Goal: Information Seeking & Learning: Check status

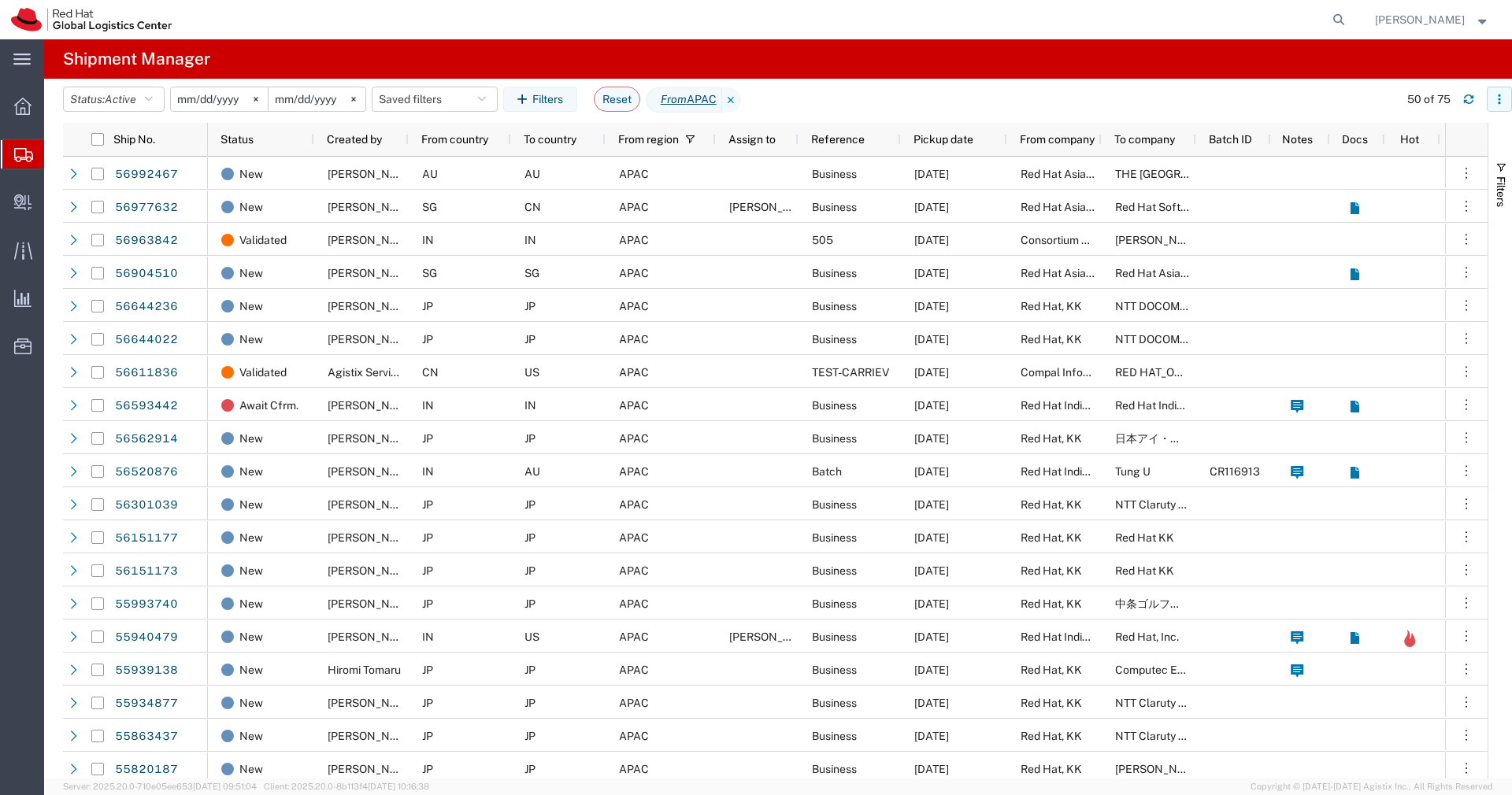
click at [1503, 99] on icon "button" at bounding box center [1499, 99] width 11 height 11
click at [54, 204] on span "Internal Delivery" at bounding box center [49, 202] width 11 height 32
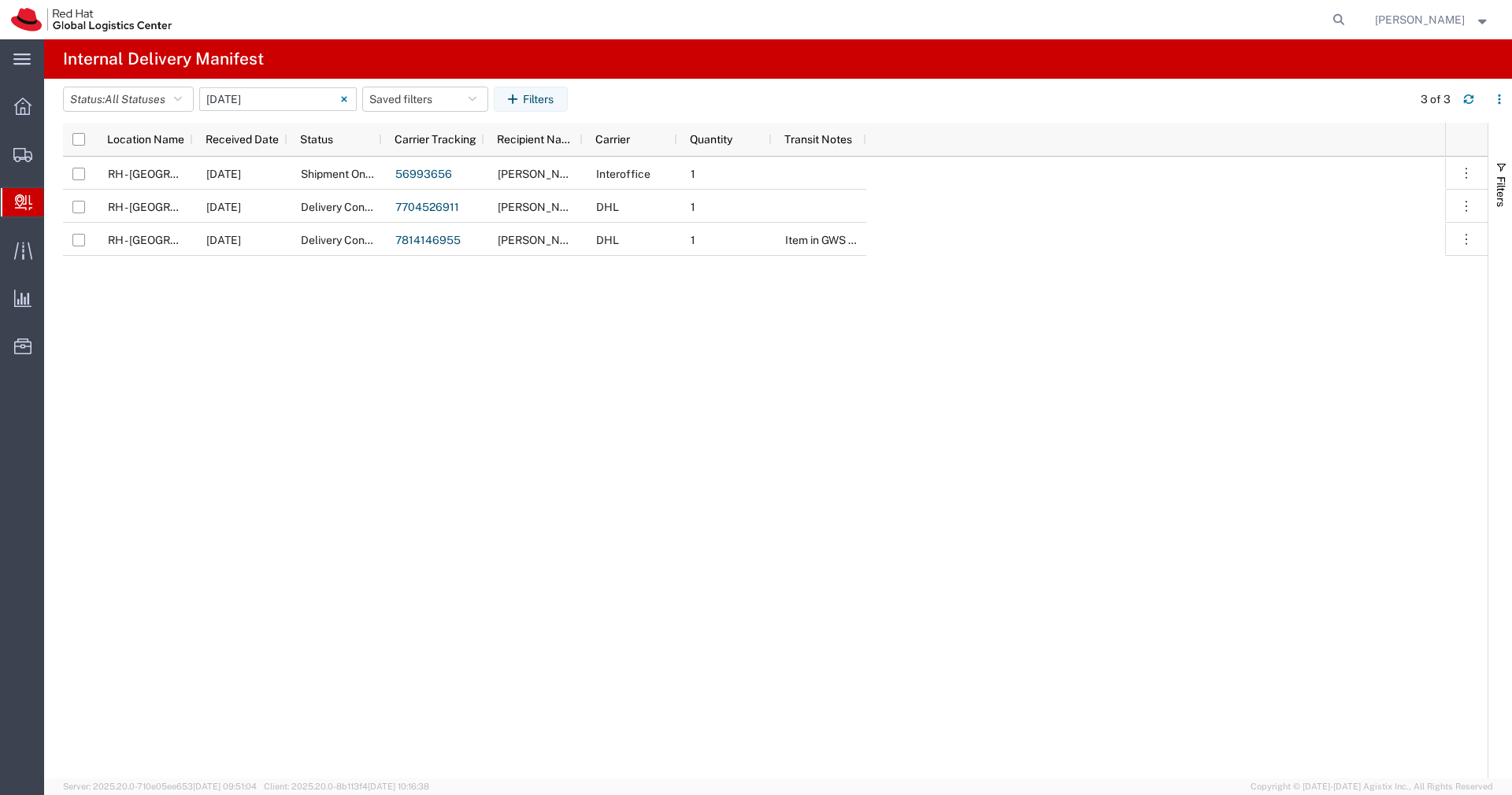
click at [320, 103] on input "[DATE] - [DATE]" at bounding box center [278, 99] width 158 height 24
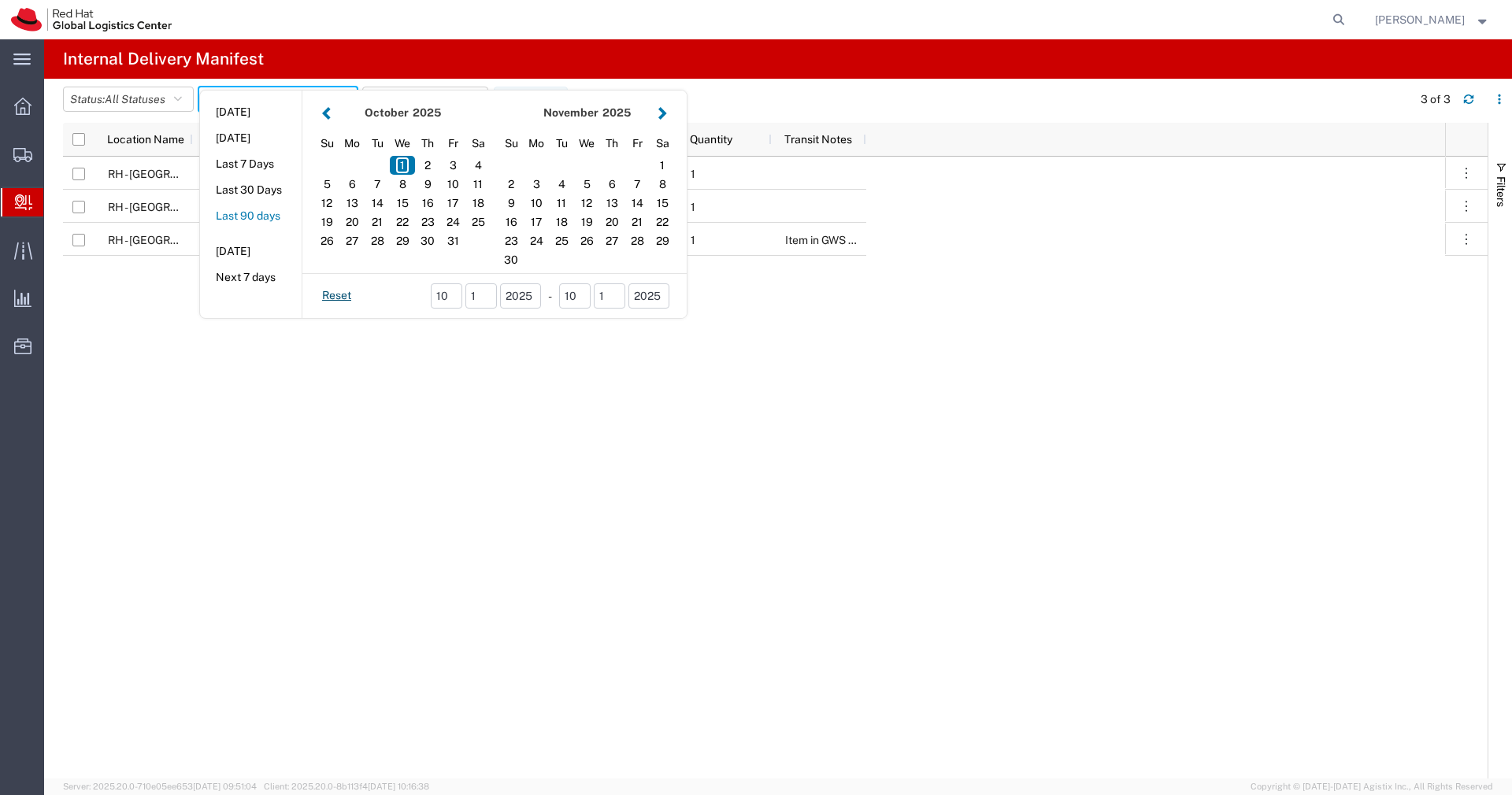
click at [244, 212] on button "Last 90 days" at bounding box center [251, 216] width 102 height 25
type input "Last 90 days"
type input "[DATE] - [DATE]"
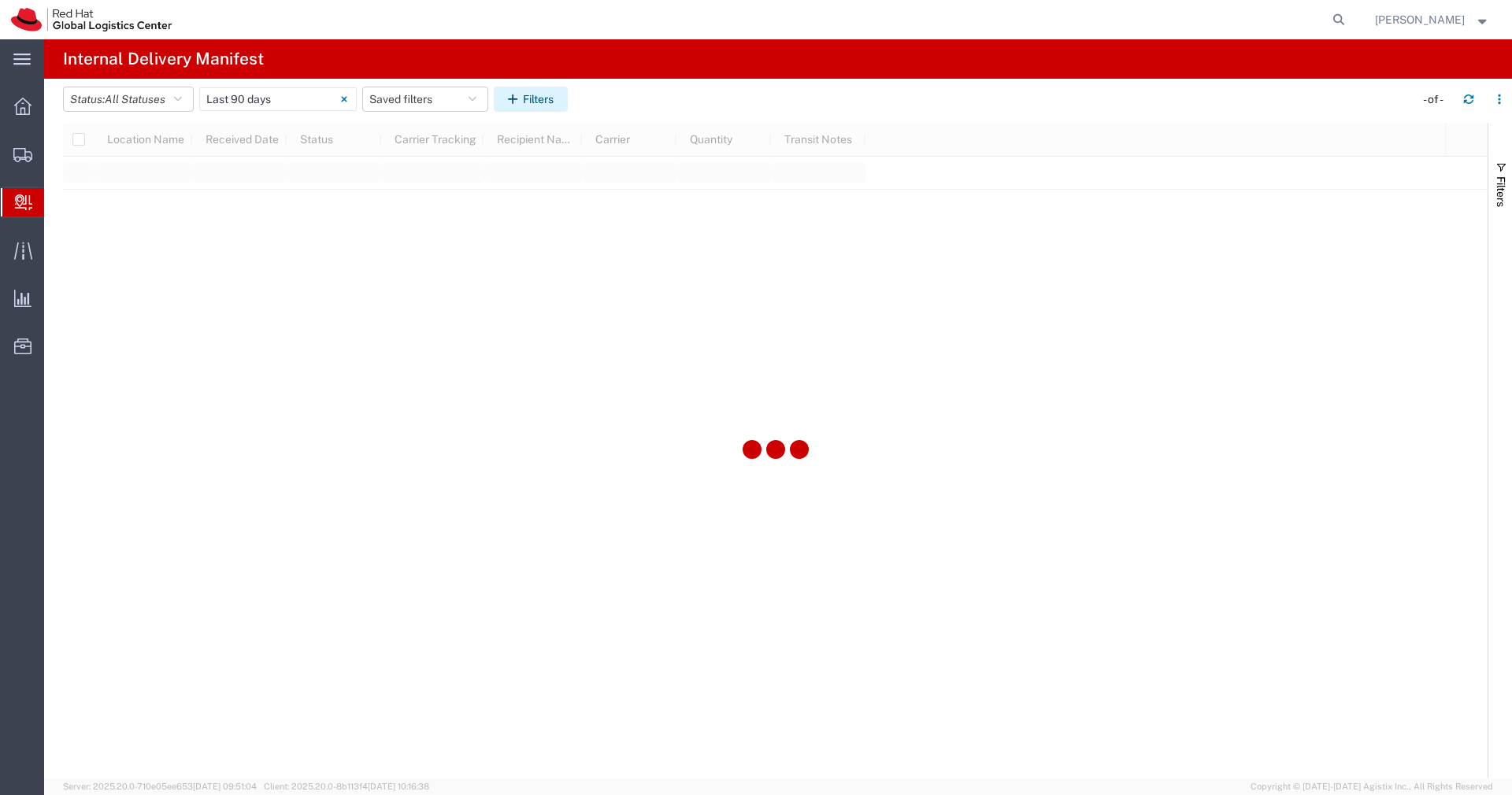
click at [522, 102] on icon "button" at bounding box center [515, 99] width 15 height 11
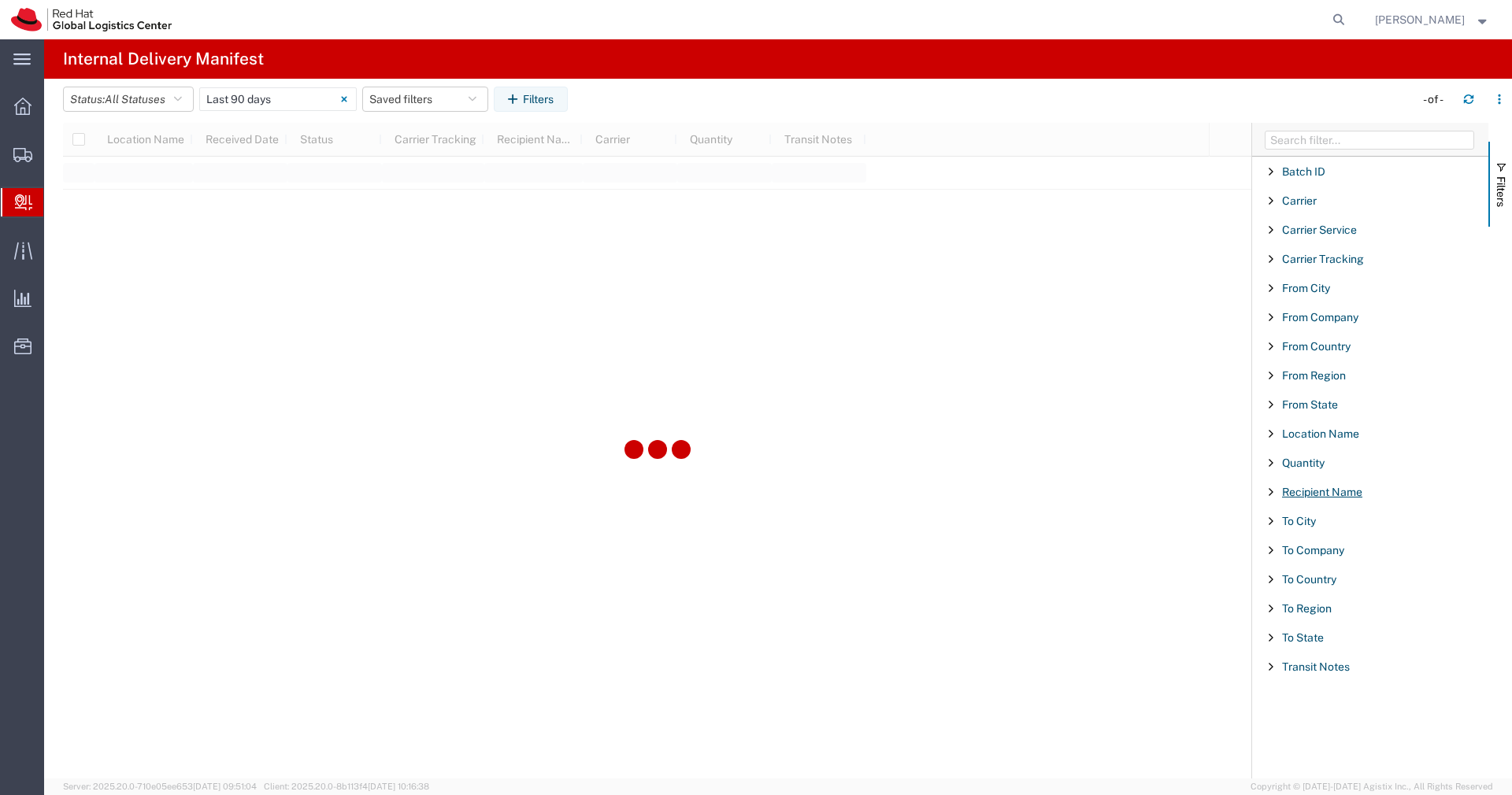
click at [1349, 488] on span "Recipient Name" at bounding box center [1322, 492] width 81 height 12
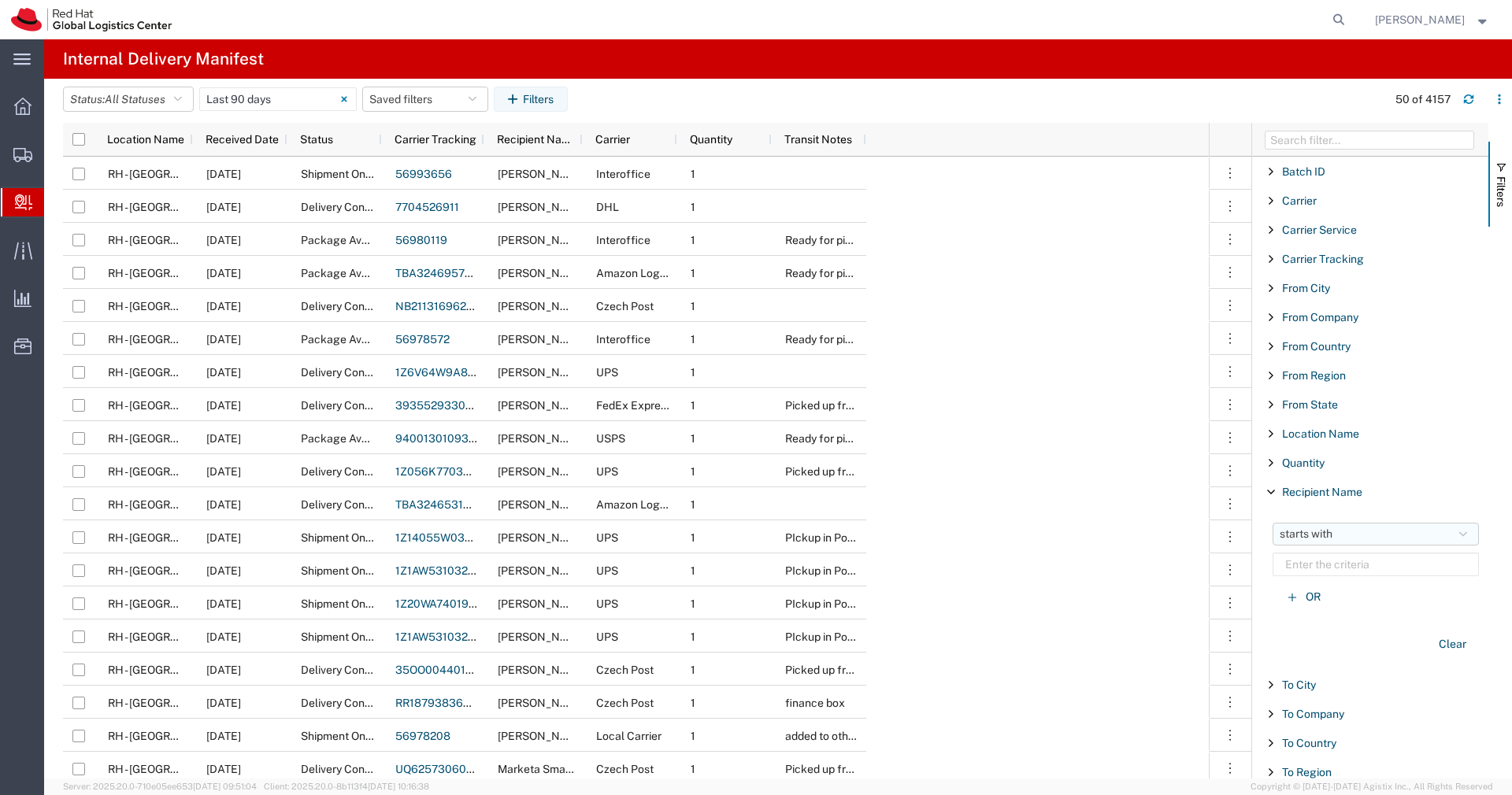
click at [1359, 534] on button "starts with" at bounding box center [1375, 534] width 207 height 23
click at [1327, 580] on span "contains" at bounding box center [1365, 588] width 182 height 25
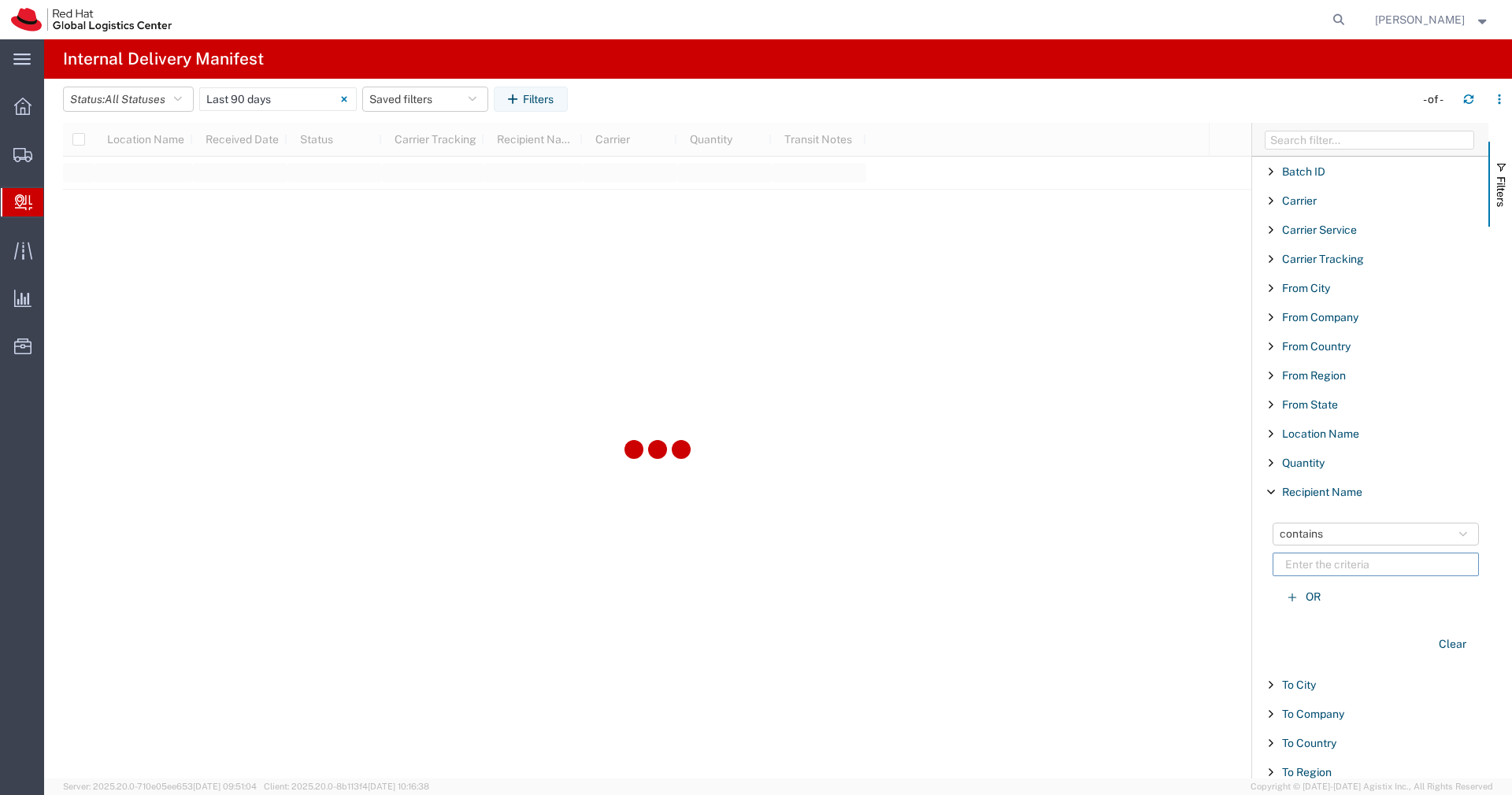
click at [1344, 566] on input "Filter List 18 Filters" at bounding box center [1375, 564] width 207 height 24
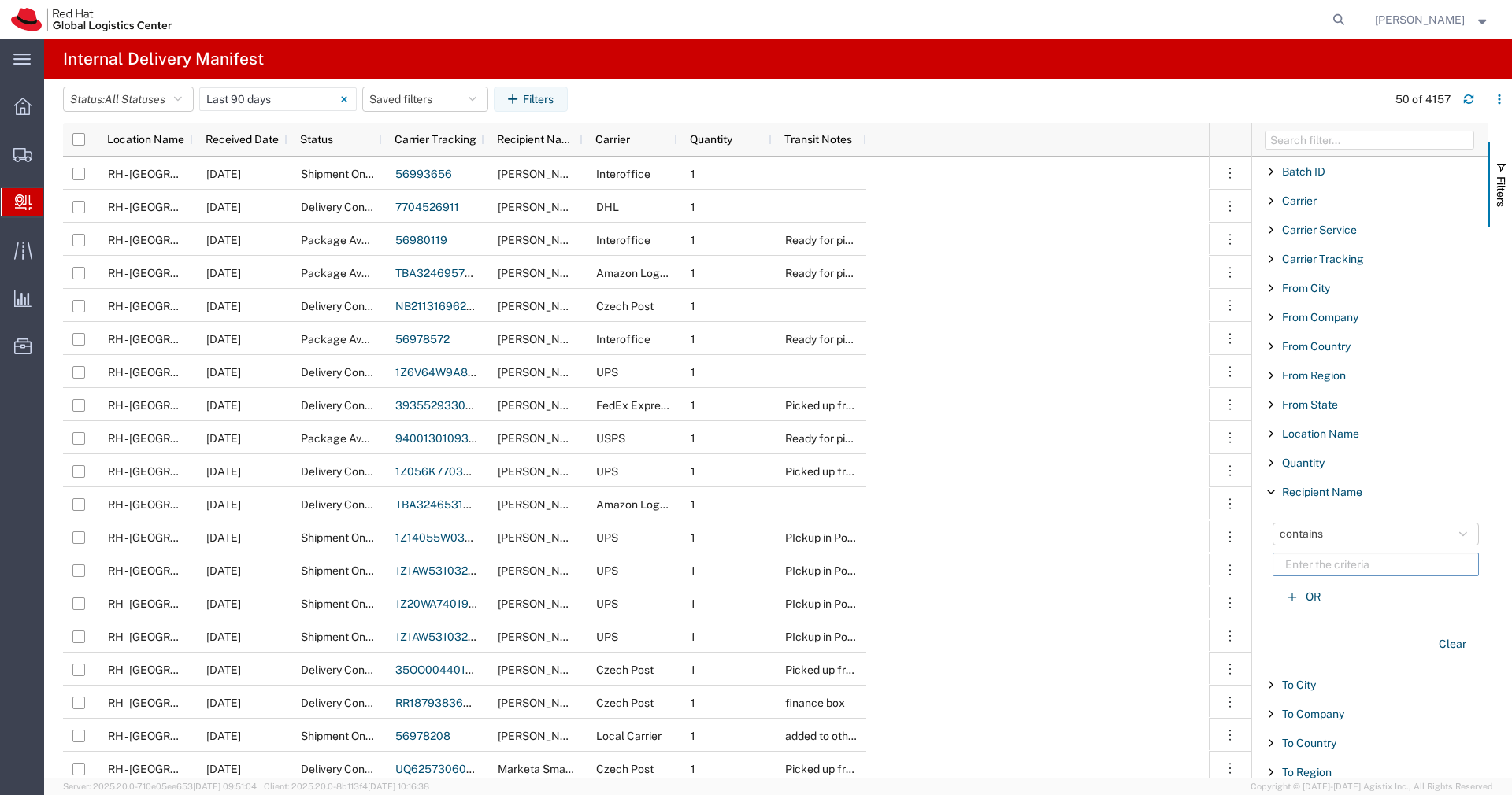
paste input "[PERSON_NAME]"
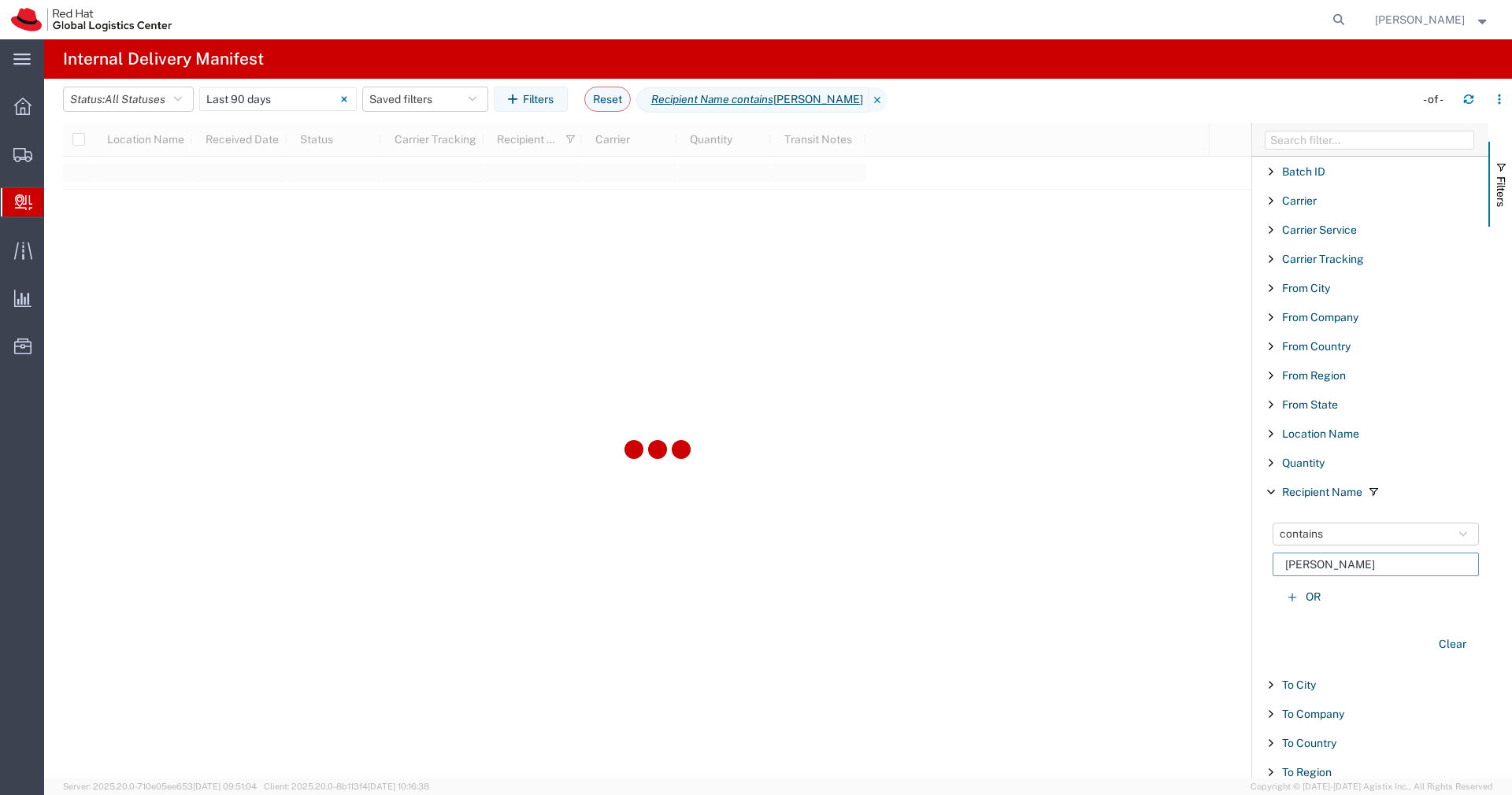
click at [1339, 567] on input "[PERSON_NAME]" at bounding box center [1375, 564] width 207 height 24
click at [1397, 571] on input "[PERSON_NAME]" at bounding box center [1375, 564] width 207 height 24
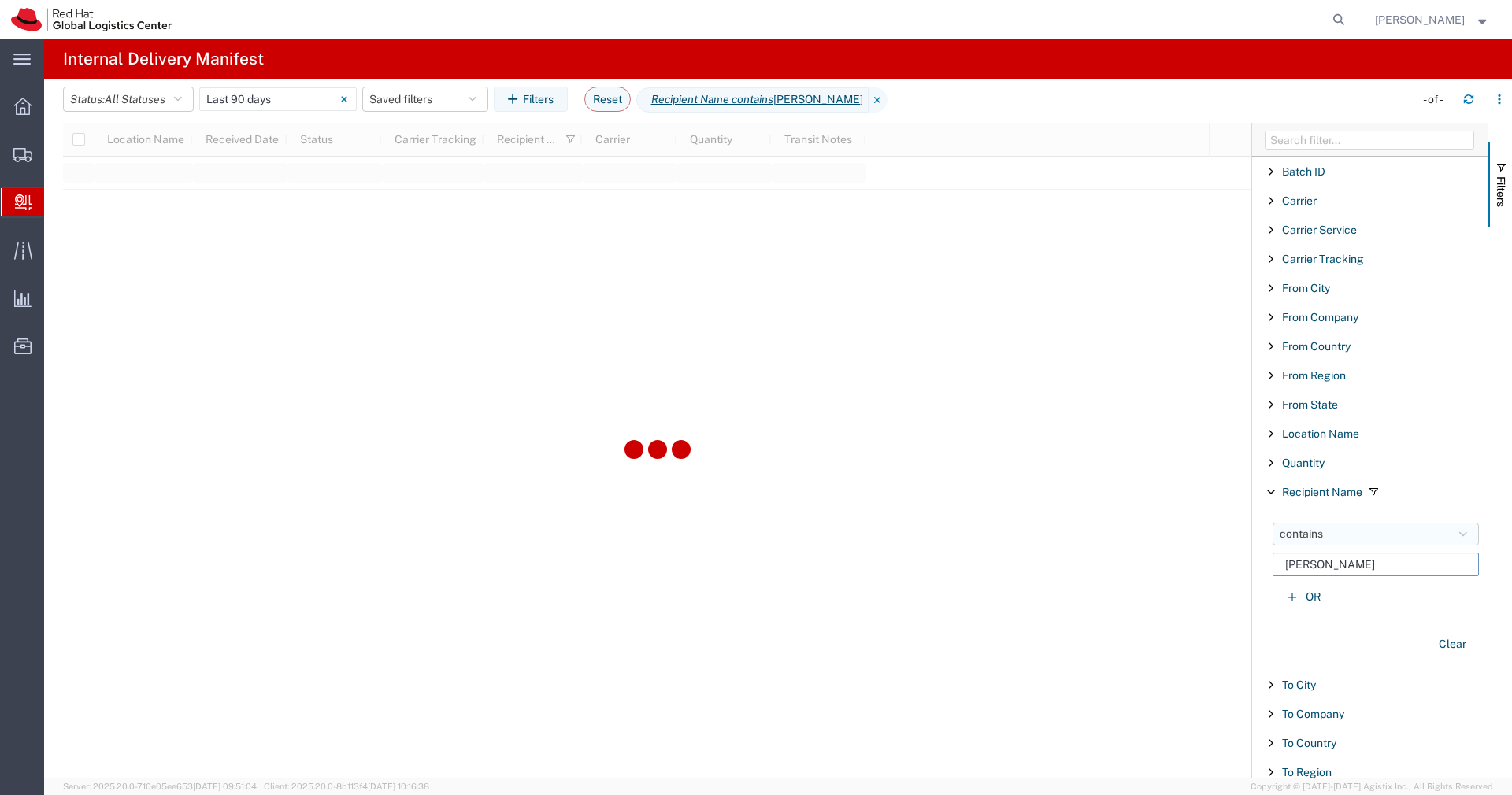
type input "[PERSON_NAME]"
click at [1421, 545] on button "contains" at bounding box center [1375, 534] width 207 height 23
click at [1384, 557] on span "starts with" at bounding box center [1365, 563] width 182 height 25
click at [1379, 538] on button "starts with" at bounding box center [1375, 534] width 207 height 23
click at [1336, 581] on span "contains" at bounding box center [1365, 588] width 182 height 25
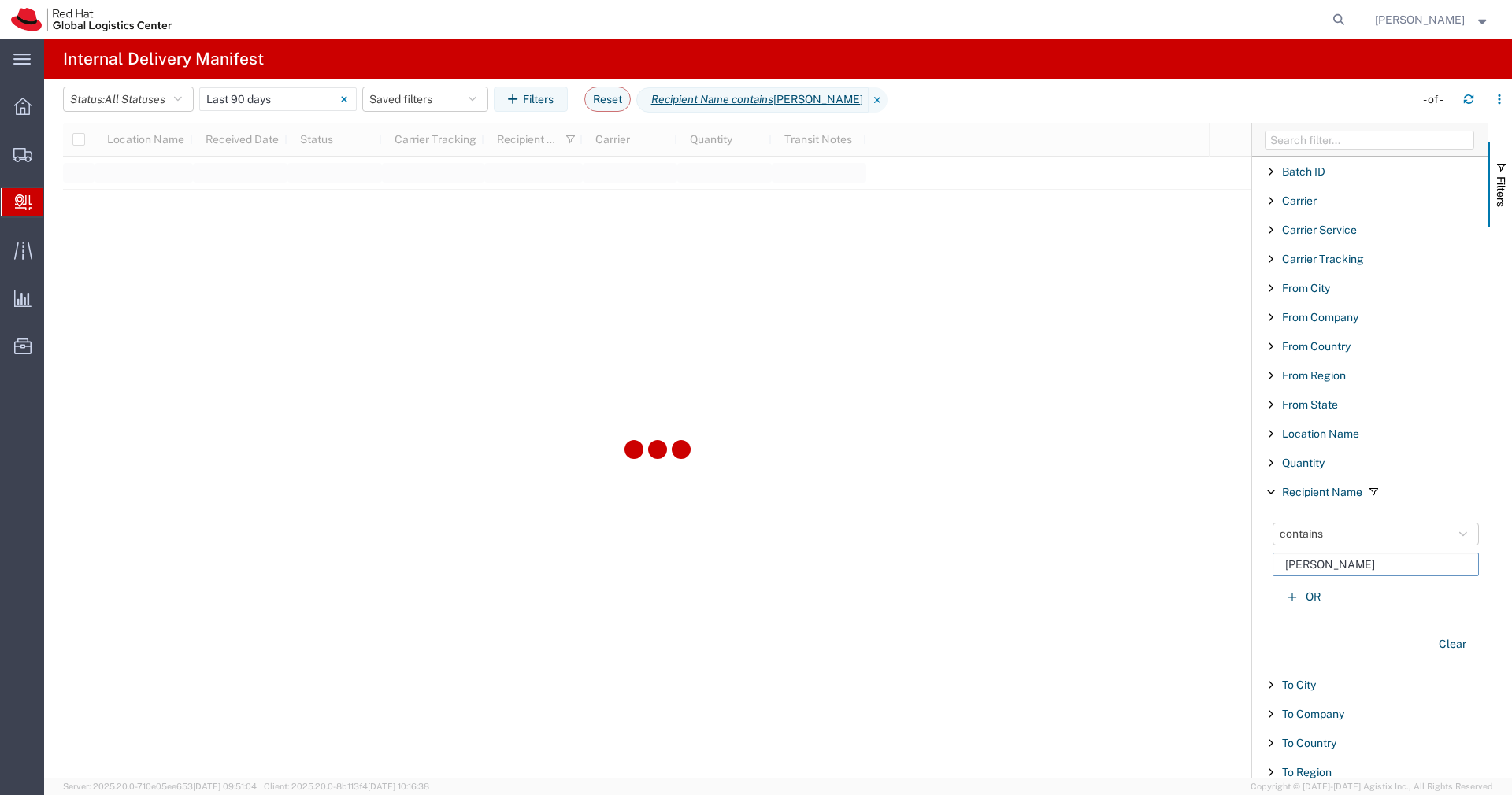
click at [1376, 568] on input "[PERSON_NAME]" at bounding box center [1375, 564] width 207 height 24
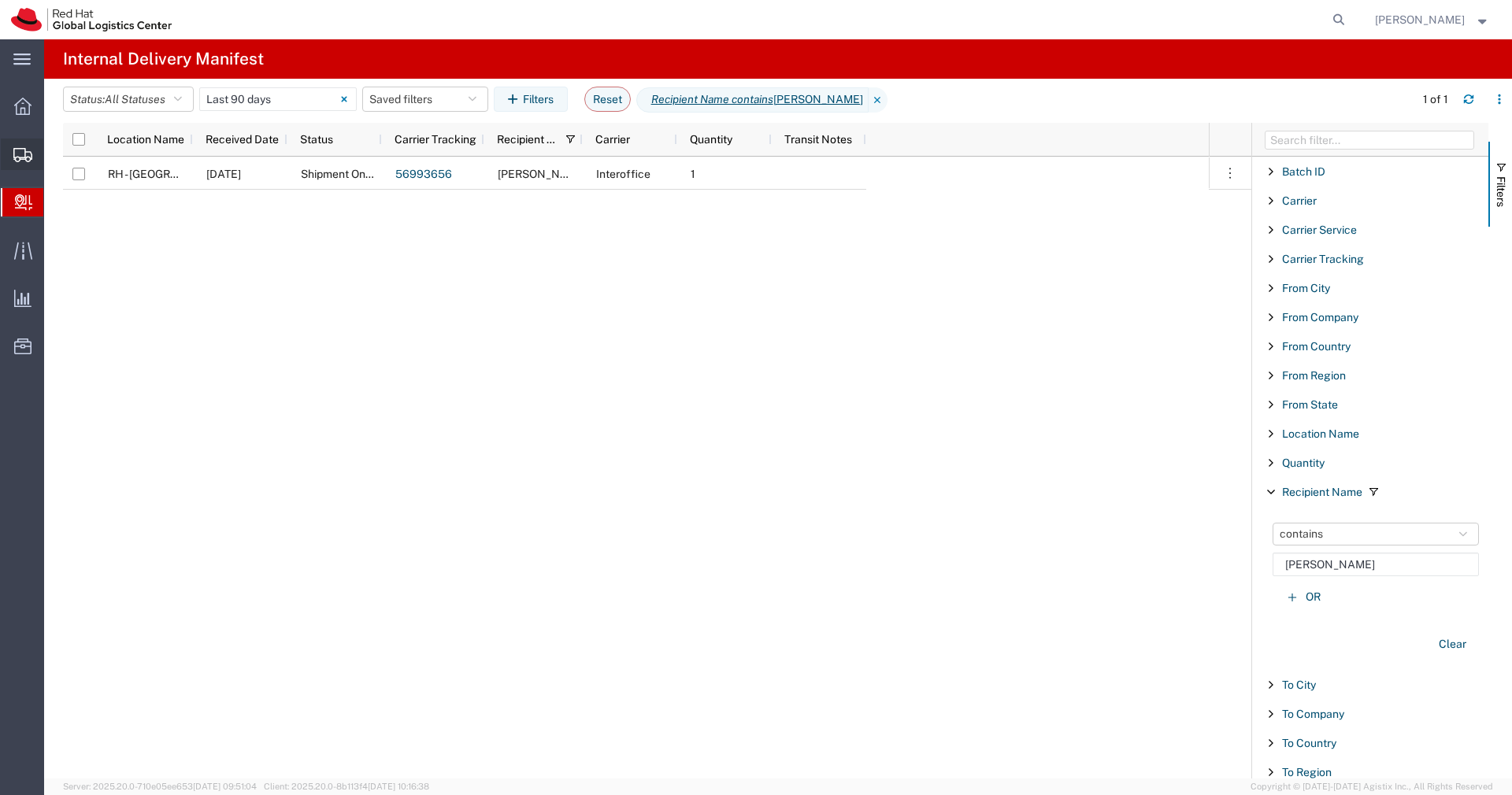
click at [31, 157] on icon at bounding box center [22, 155] width 19 height 14
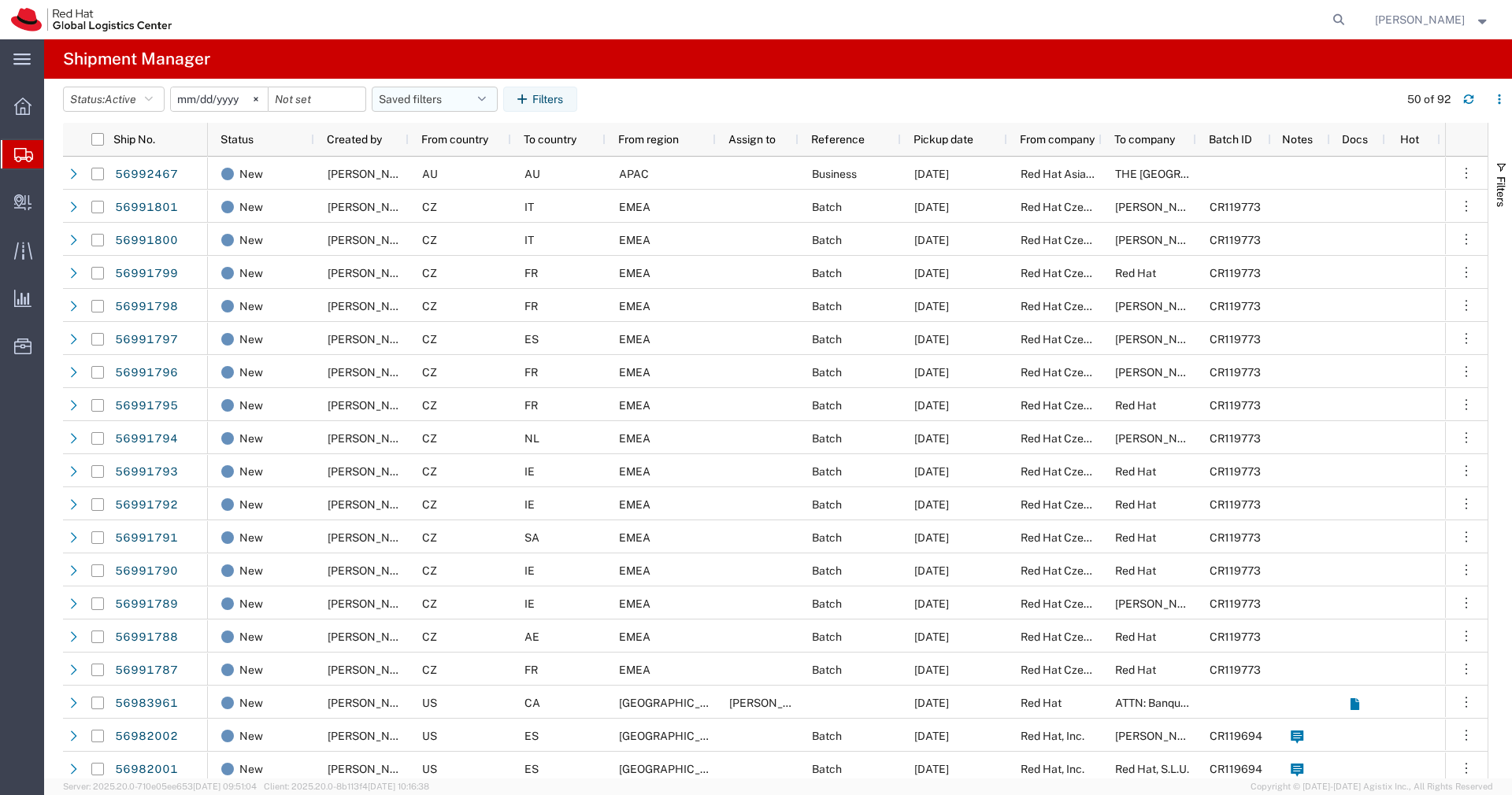
click at [483, 93] on button "Saved filters" at bounding box center [435, 99] width 126 height 25
click at [435, 160] on span "APAC" at bounding box center [477, 168] width 207 height 29
type input "[DATE]"
